Goal: Information Seeking & Learning: Compare options

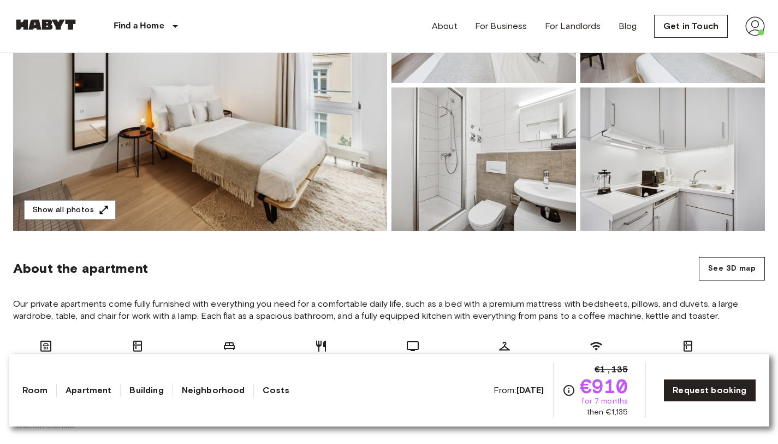
scroll to position [256, 0]
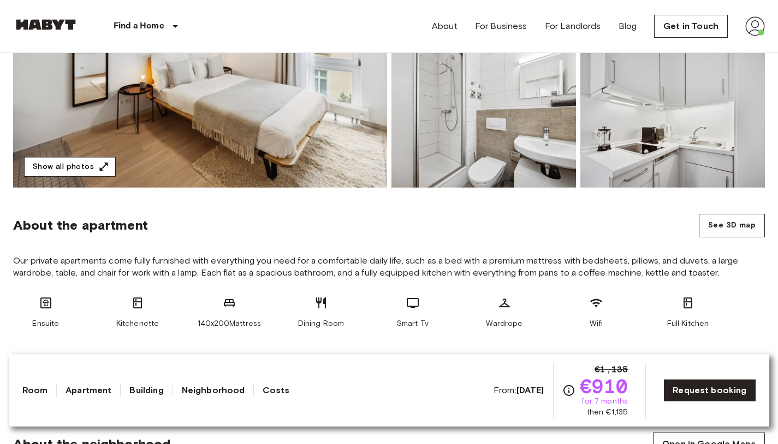
click at [76, 165] on button "Show all photos" at bounding box center [70, 167] width 92 height 20
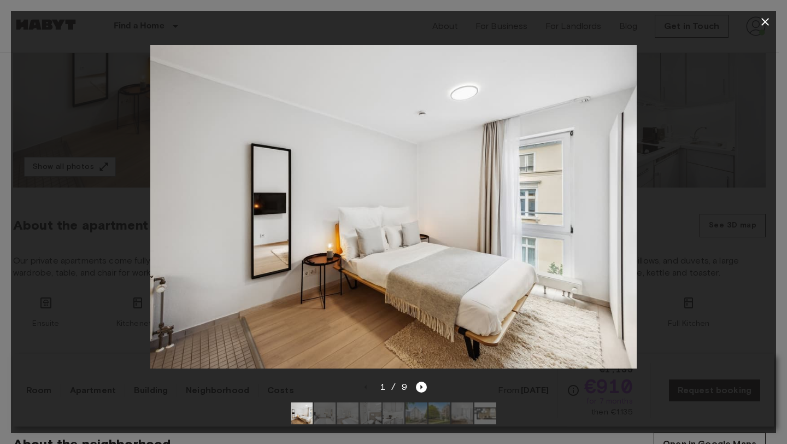
click at [480, 402] on img at bounding box center [485, 413] width 22 height 22
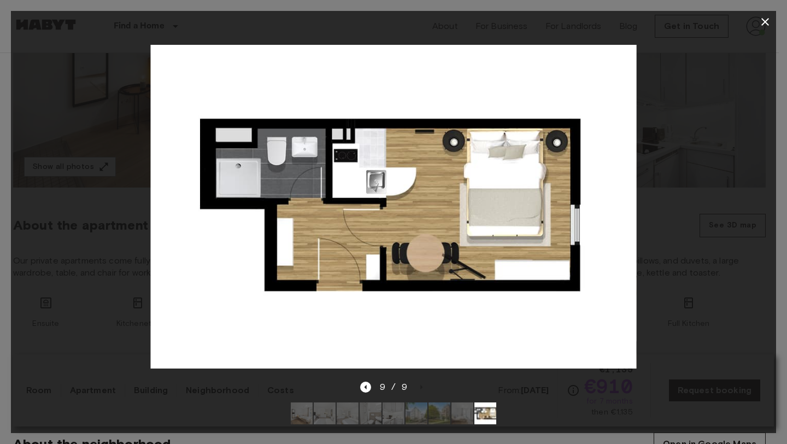
click at [611, 406] on div "9 / 9" at bounding box center [393, 406] width 765 height 52
click at [759, 19] on icon "button" at bounding box center [764, 21] width 13 height 13
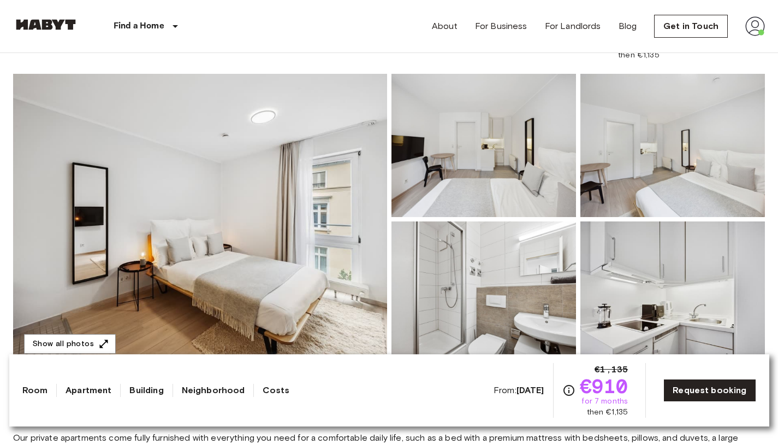
scroll to position [127, 0]
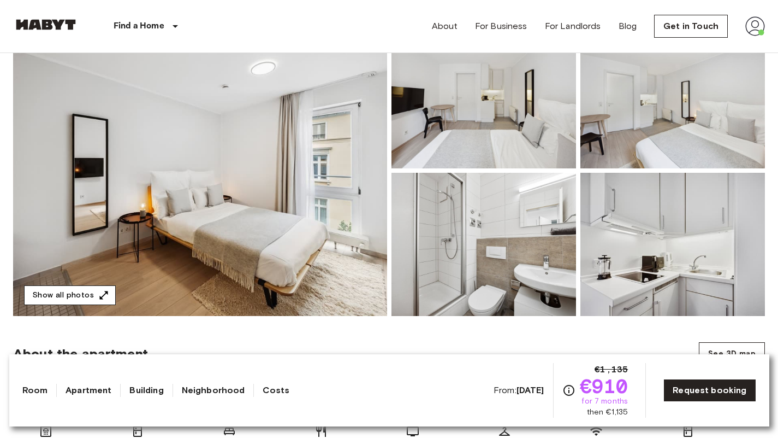
click at [80, 291] on button "Show all photos" at bounding box center [70, 295] width 92 height 20
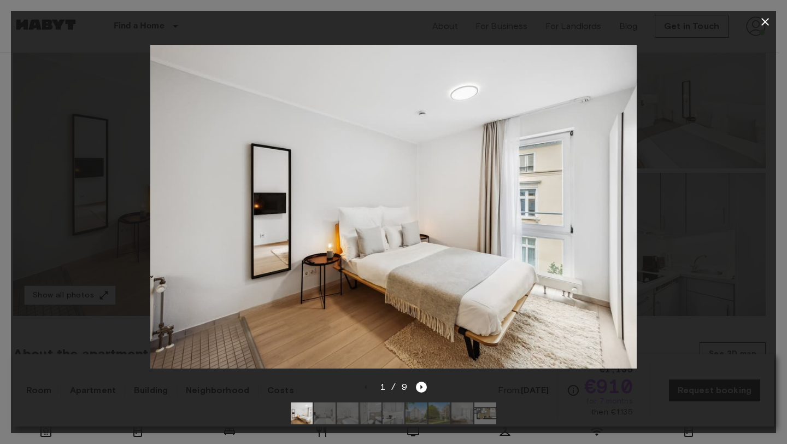
click at [763, 19] on icon "button" at bounding box center [764, 21] width 13 height 13
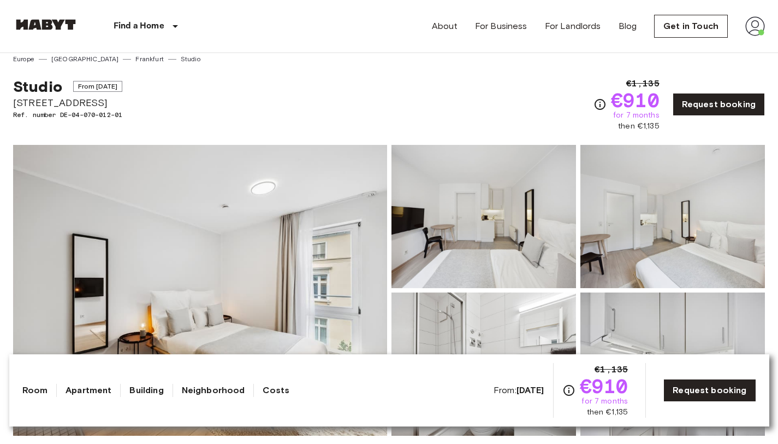
scroll to position [0, 0]
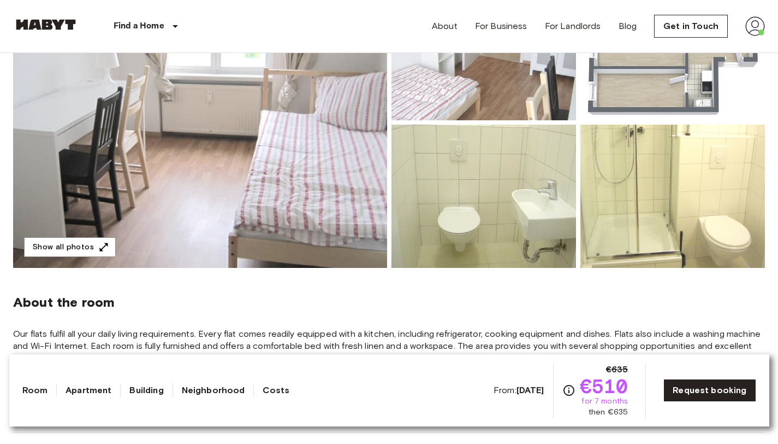
scroll to position [285, 0]
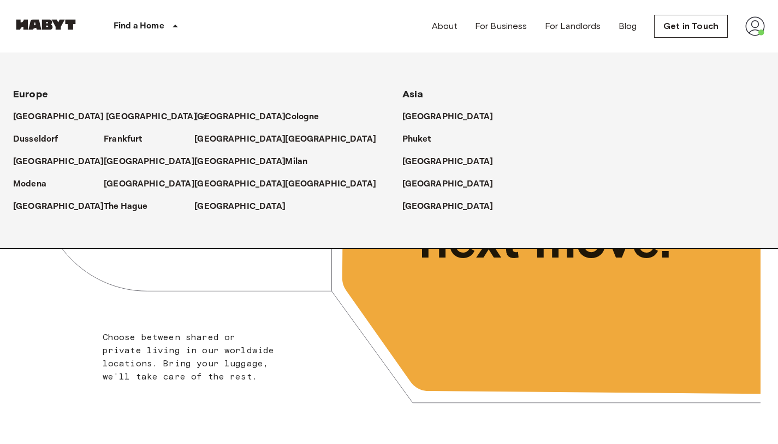
click at [106, 114] on p "[GEOGRAPHIC_DATA]" at bounding box center [151, 116] width 91 height 13
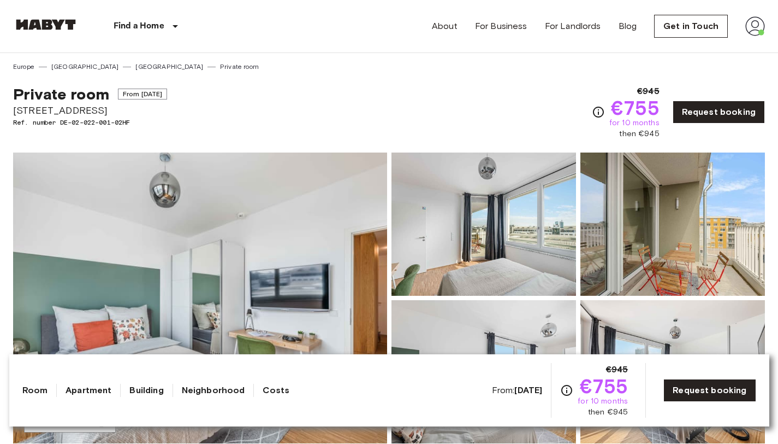
click at [79, 110] on span "Tübinger Straße 3c" at bounding box center [90, 110] width 154 height 14
copy span "Tübinger Straße 3c"
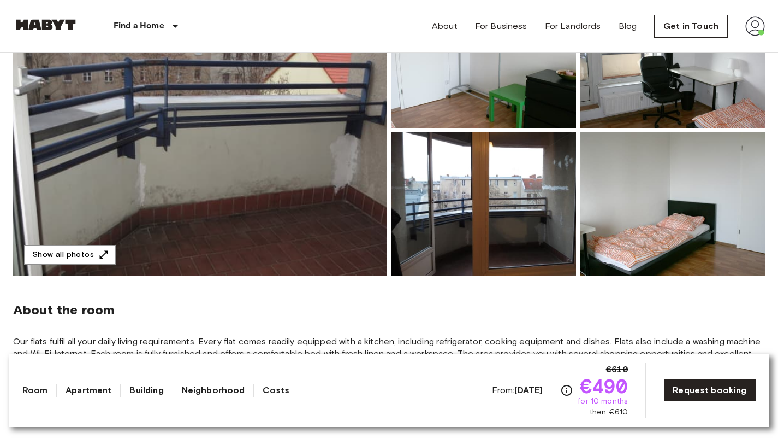
scroll to position [125, 0]
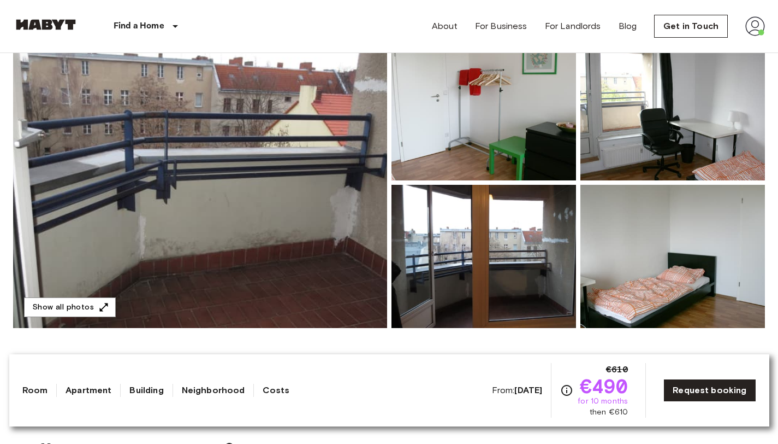
scroll to position [273, 0]
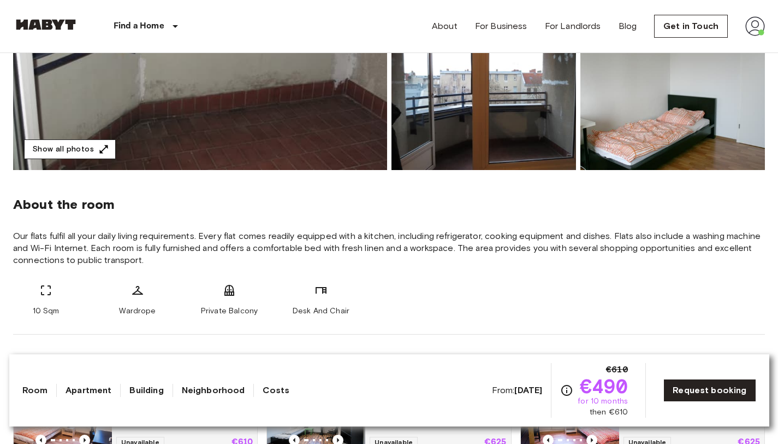
click at [88, 149] on button "Show all photos" at bounding box center [70, 149] width 92 height 20
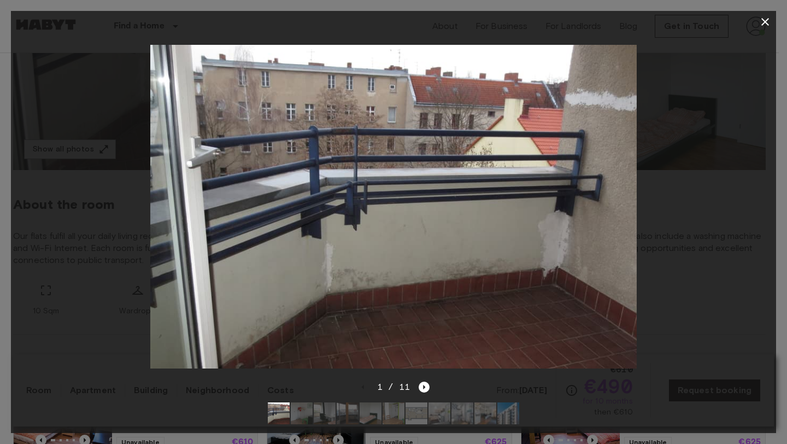
click at [302, 402] on img at bounding box center [302, 413] width 22 height 22
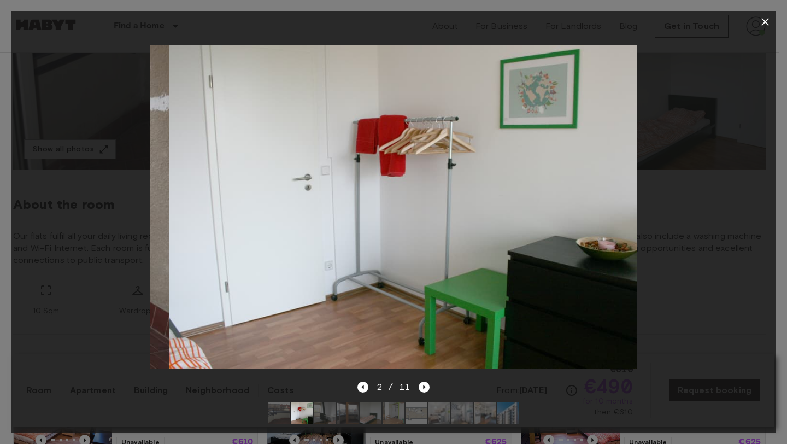
click at [315, 404] on img at bounding box center [325, 413] width 22 height 22
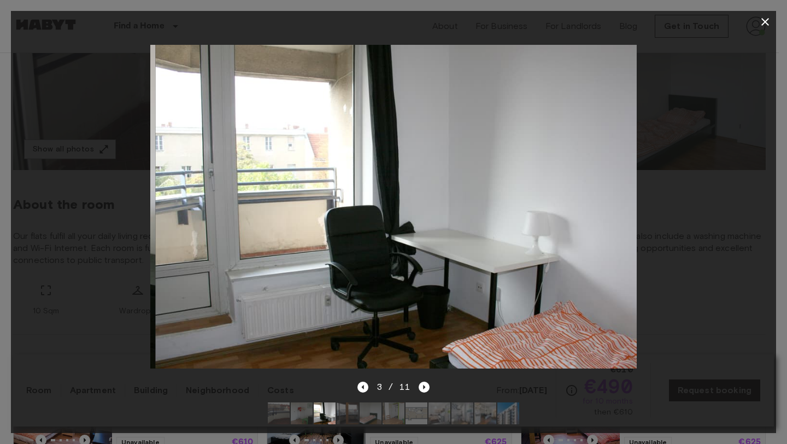
click at [344, 404] on img at bounding box center [347, 413] width 22 height 22
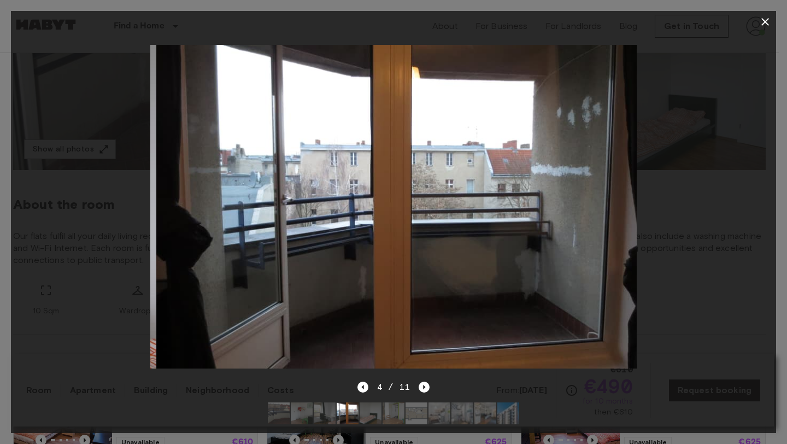
click at [370, 403] on img at bounding box center [370, 413] width 22 height 22
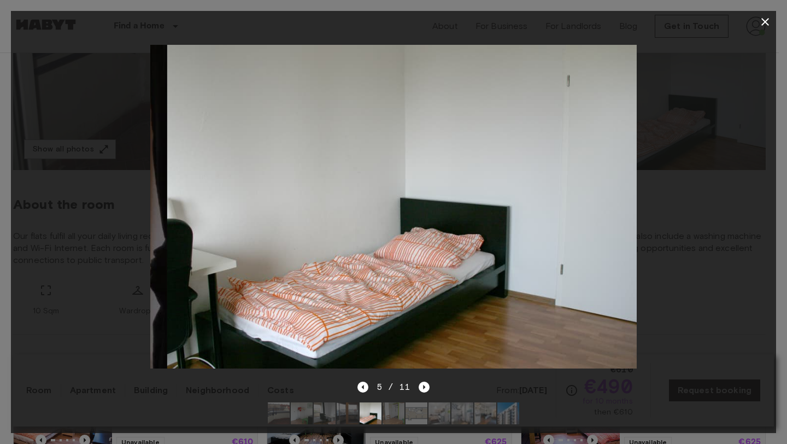
click at [386, 402] on img at bounding box center [393, 413] width 22 height 22
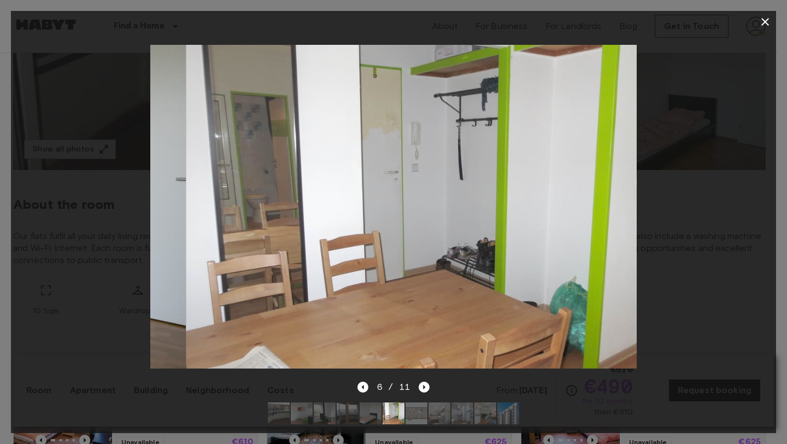
click at [421, 403] on img at bounding box center [416, 413] width 22 height 22
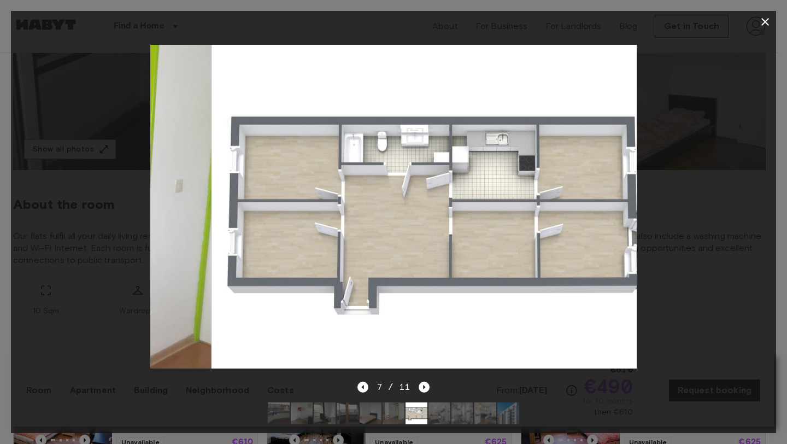
click at [444, 405] on img at bounding box center [439, 413] width 22 height 22
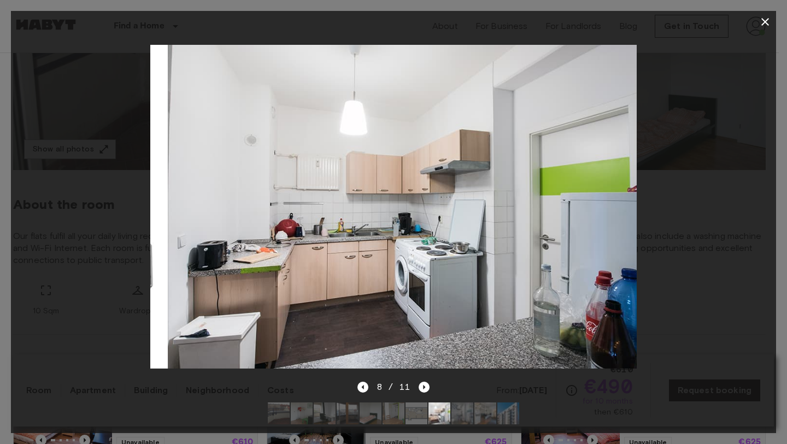
click at [466, 406] on img at bounding box center [462, 413] width 22 height 22
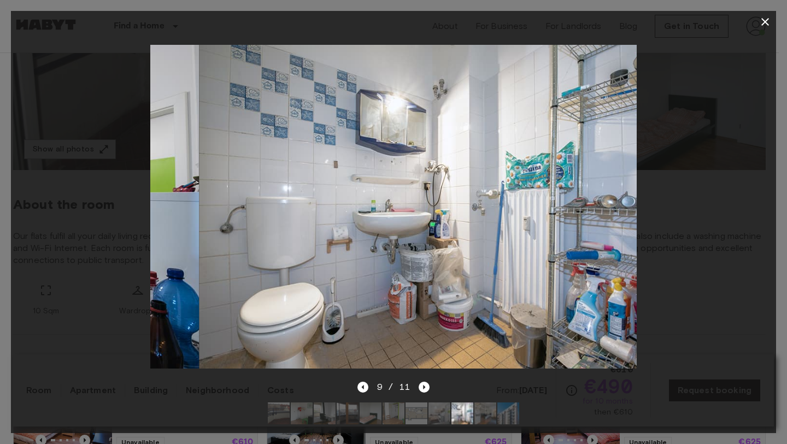
click at [483, 405] on img at bounding box center [485, 413] width 22 height 22
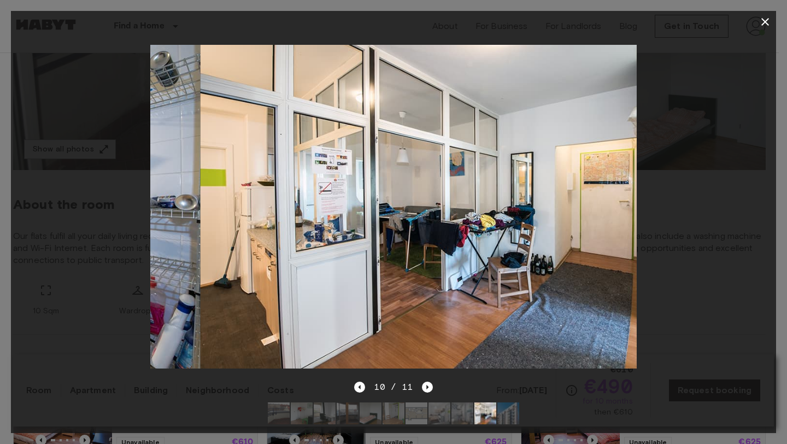
click at [512, 405] on img at bounding box center [508, 413] width 22 height 22
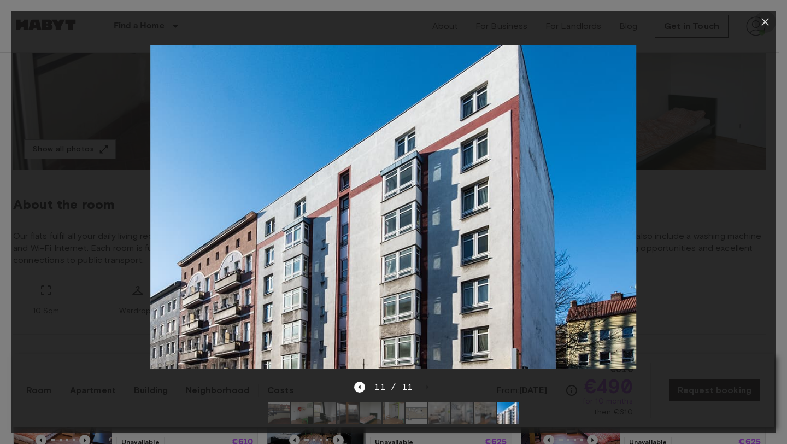
click at [768, 20] on icon "button" at bounding box center [764, 21] width 13 height 13
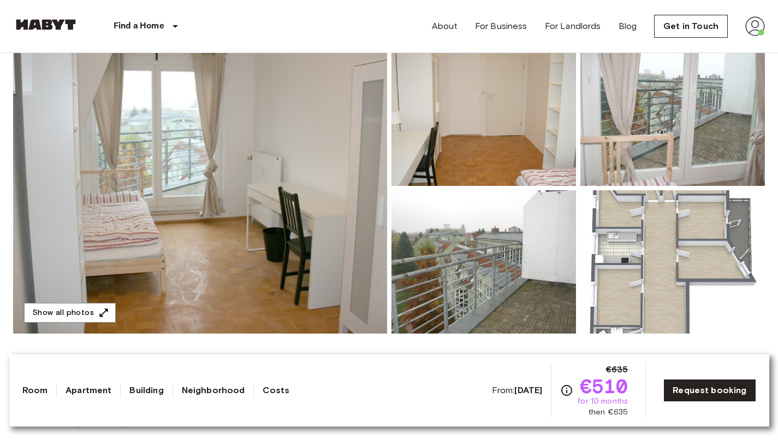
scroll to position [119, 0]
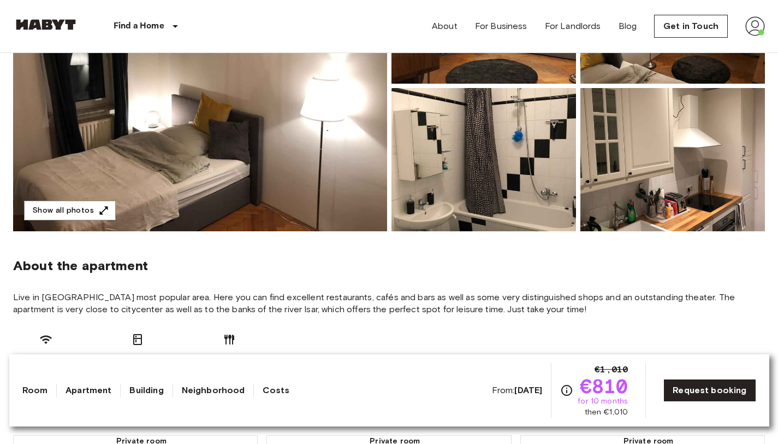
scroll to position [209, 0]
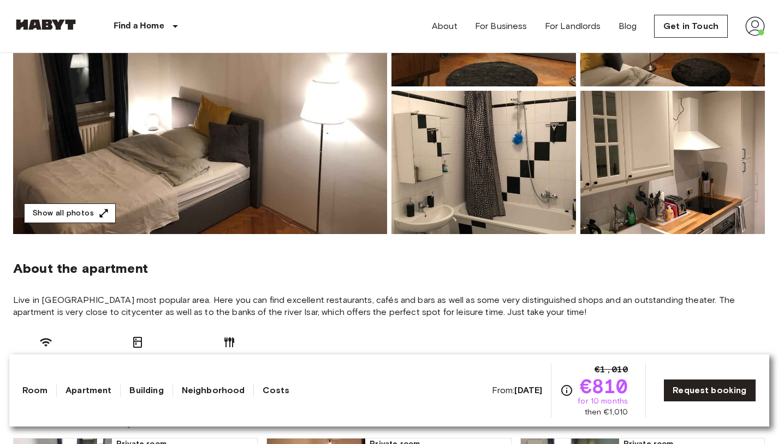
click at [78, 204] on button "Show all photos" at bounding box center [70, 213] width 92 height 20
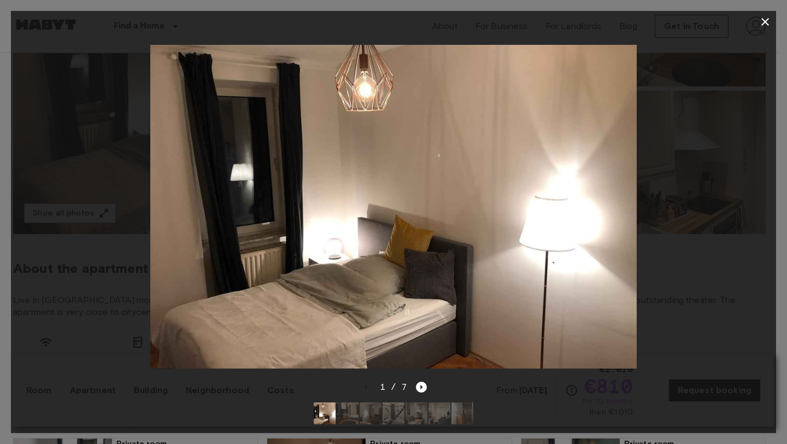
click at [456, 403] on img at bounding box center [462, 413] width 22 height 22
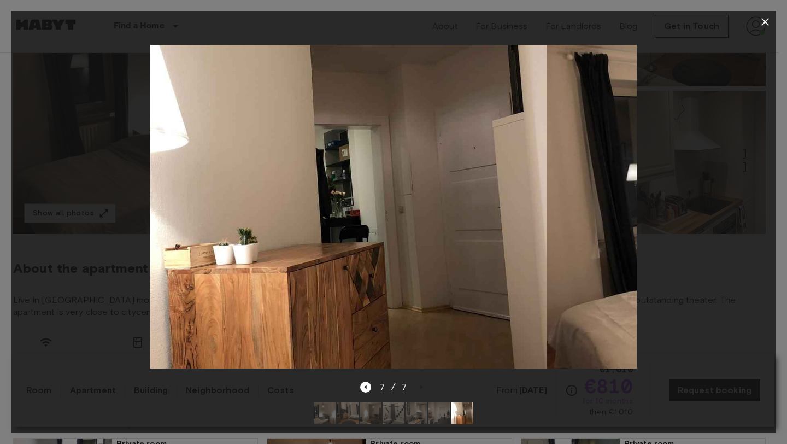
click at [430, 403] on img at bounding box center [439, 413] width 22 height 22
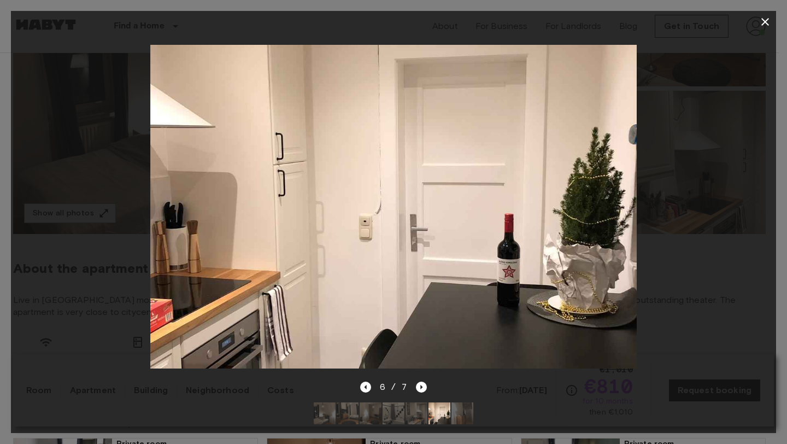
click at [395, 405] on img at bounding box center [393, 413] width 22 height 22
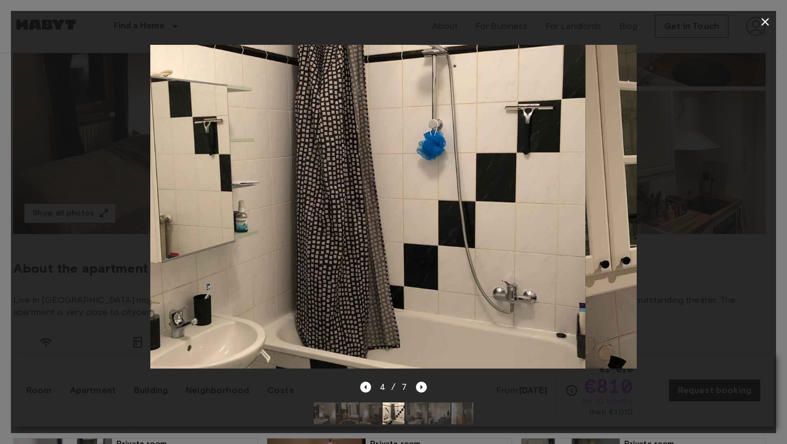
click at [419, 402] on img at bounding box center [416, 413] width 22 height 22
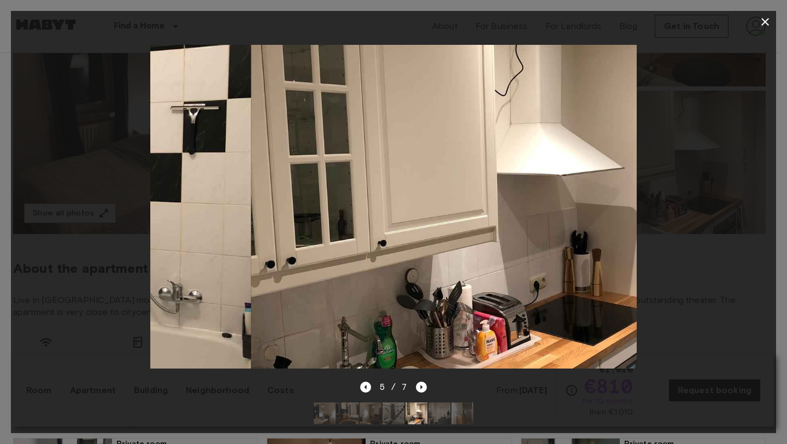
click at [377, 407] on img at bounding box center [370, 413] width 22 height 22
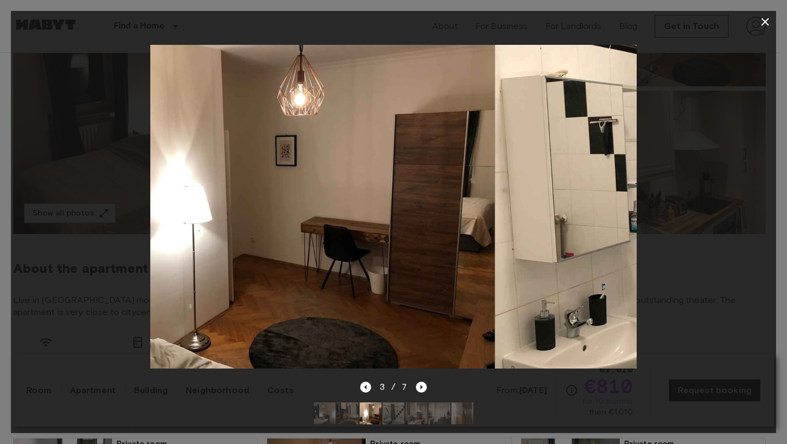
click at [358, 410] on img at bounding box center [347, 413] width 22 height 22
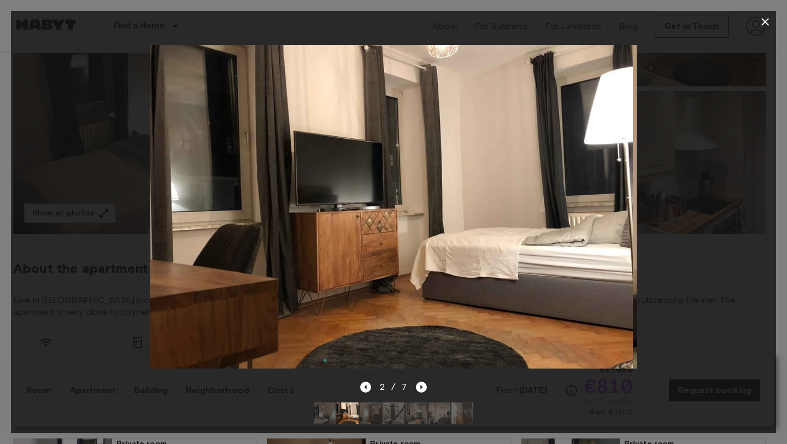
click at [708, 260] on div at bounding box center [393, 206] width 765 height 347
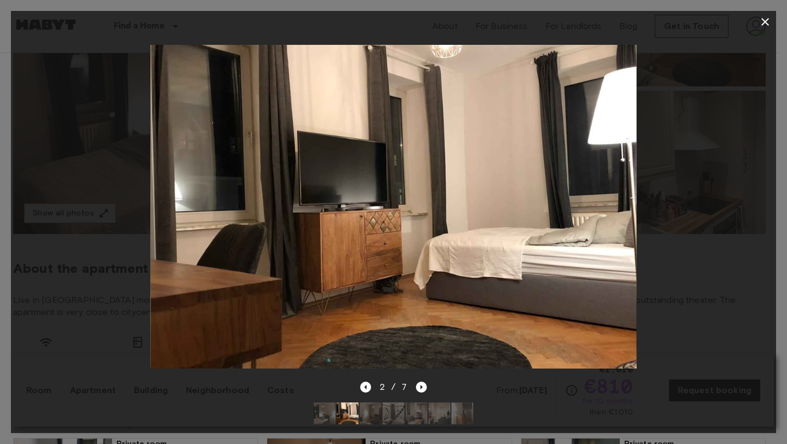
click at [701, 199] on div at bounding box center [393, 206] width 765 height 347
click at [764, 21] on icon "button" at bounding box center [765, 22] width 8 height 8
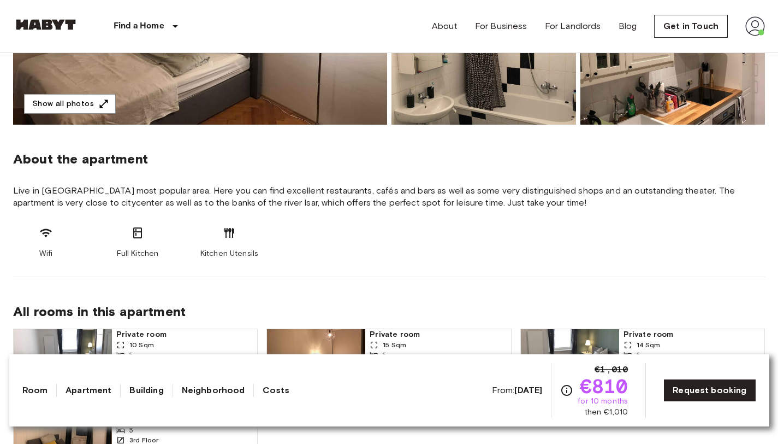
scroll to position [0, 0]
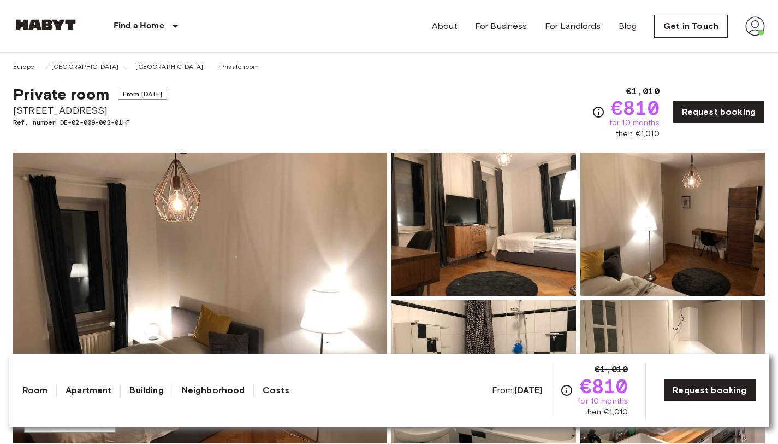
click at [279, 112] on div "Private room From Sep 4 2025 Fraunhoferstraße 10 Ref. number DE-02-009-002-01HF…" at bounding box center [389, 106] width 752 height 68
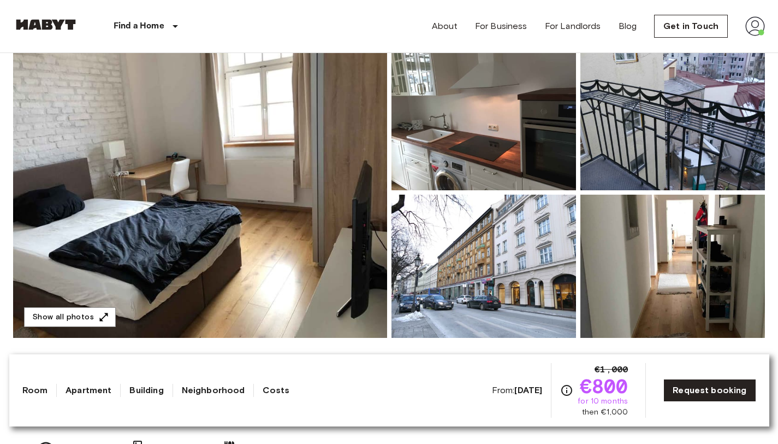
scroll to position [114, 0]
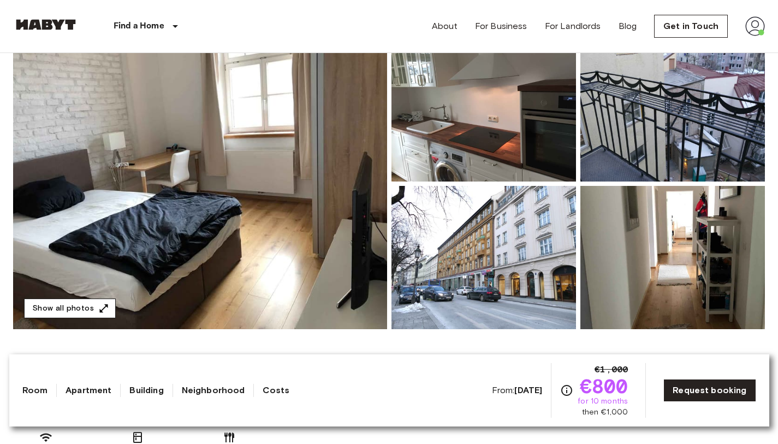
click at [104, 312] on icon "button" at bounding box center [103, 308] width 11 height 11
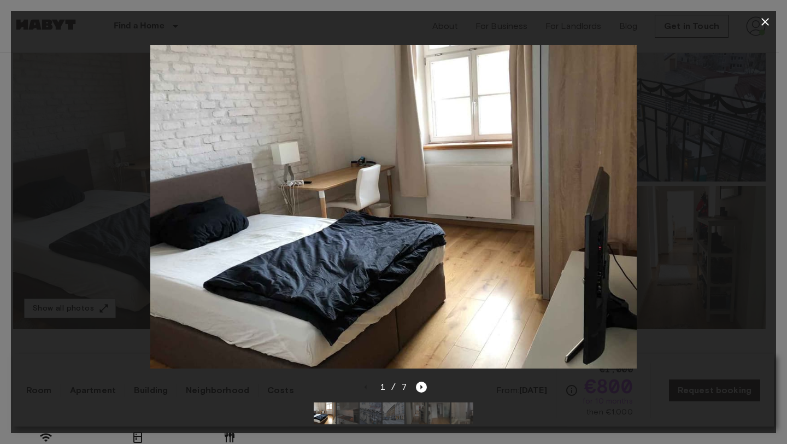
click at [410, 402] on img at bounding box center [416, 413] width 22 height 22
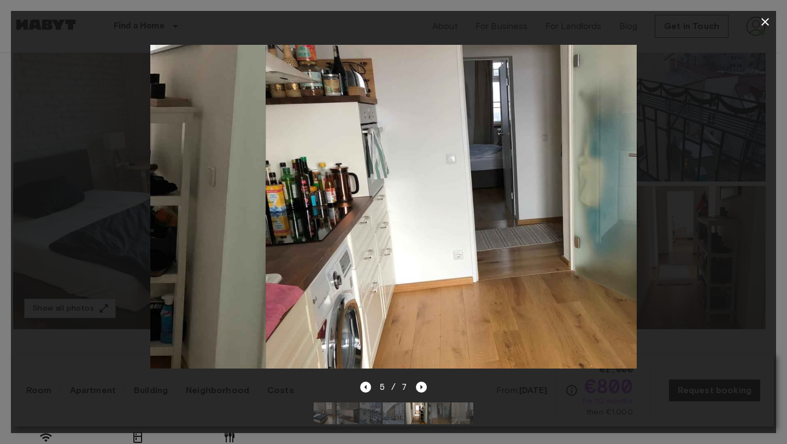
click at [430, 403] on img at bounding box center [439, 413] width 22 height 22
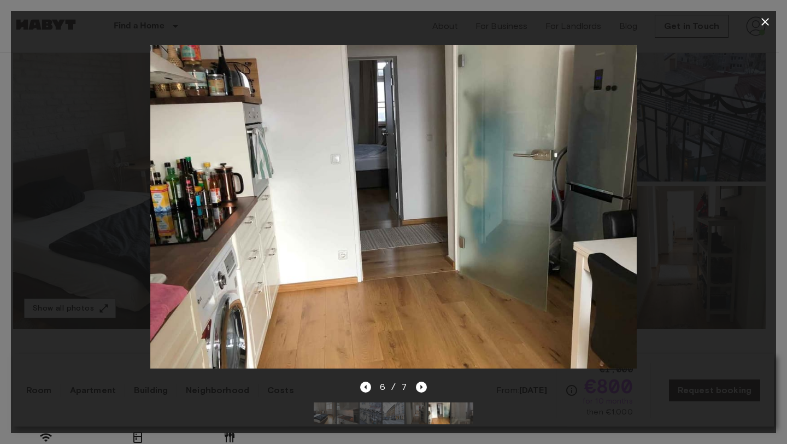
click at [465, 402] on img at bounding box center [462, 413] width 22 height 22
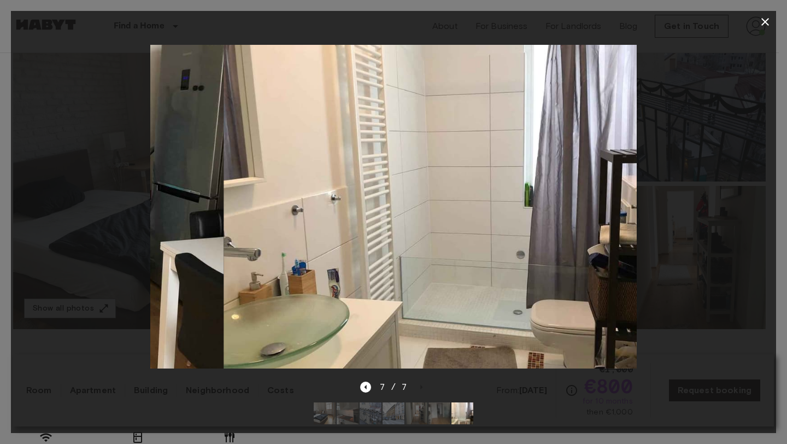
click at [420, 406] on img at bounding box center [416, 413] width 22 height 22
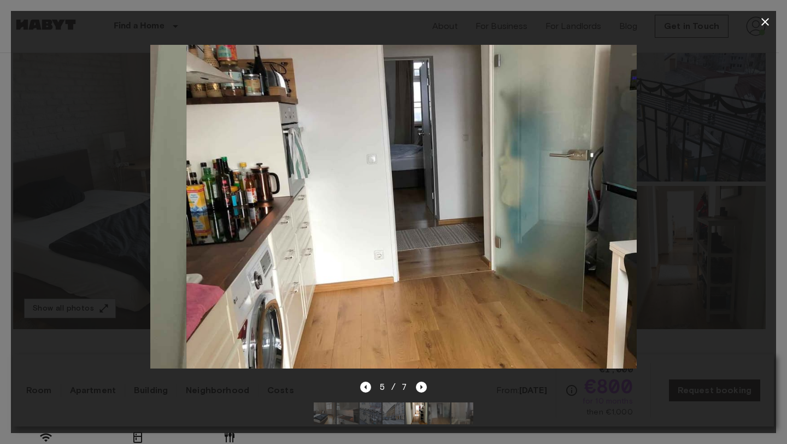
click at [376, 406] on img at bounding box center [370, 413] width 22 height 22
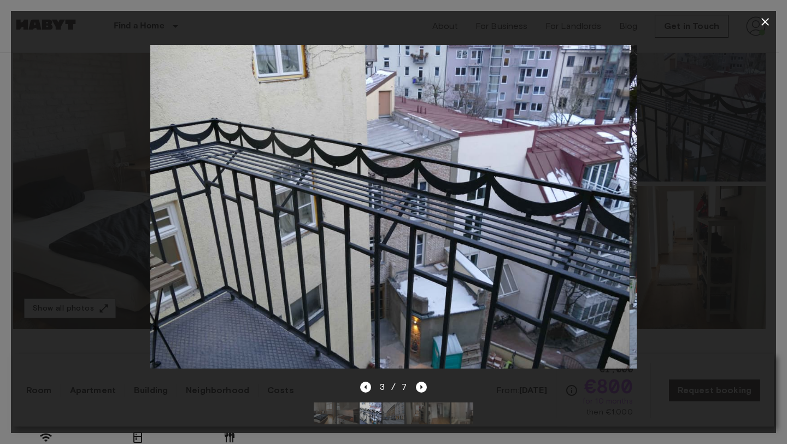
click at [769, 23] on icon "button" at bounding box center [764, 21] width 13 height 13
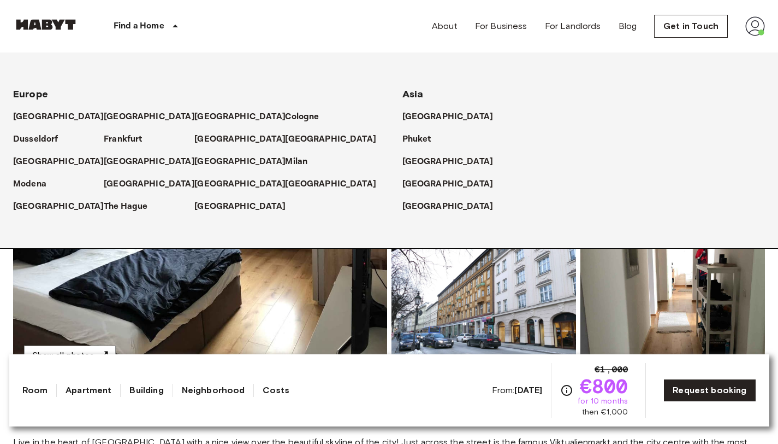
scroll to position [0, 0]
